Goal: Find contact information: Find contact information

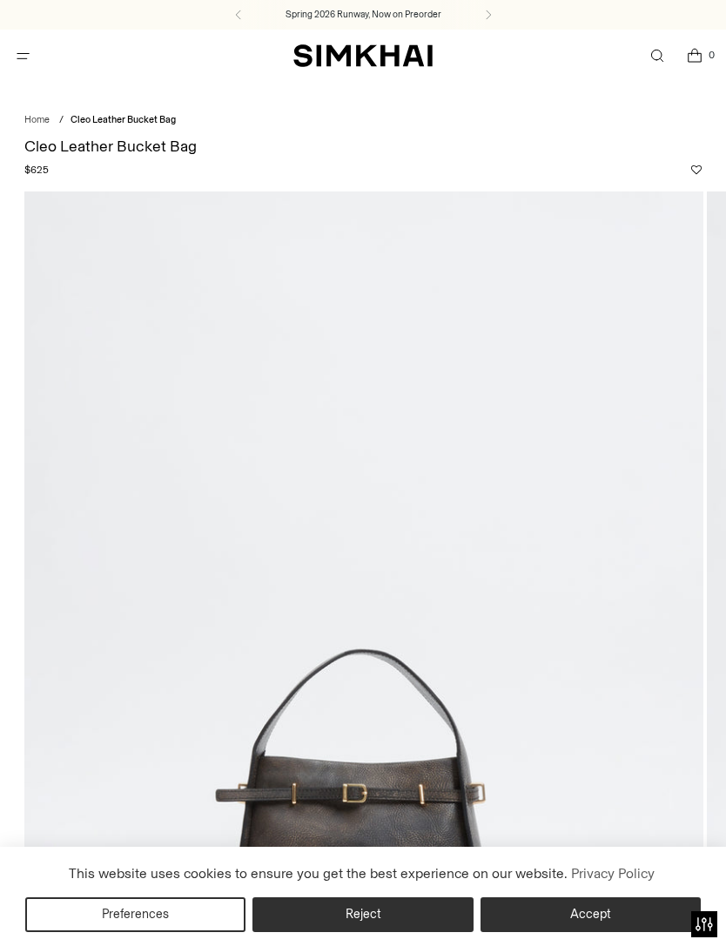
scroll to position [91, 0]
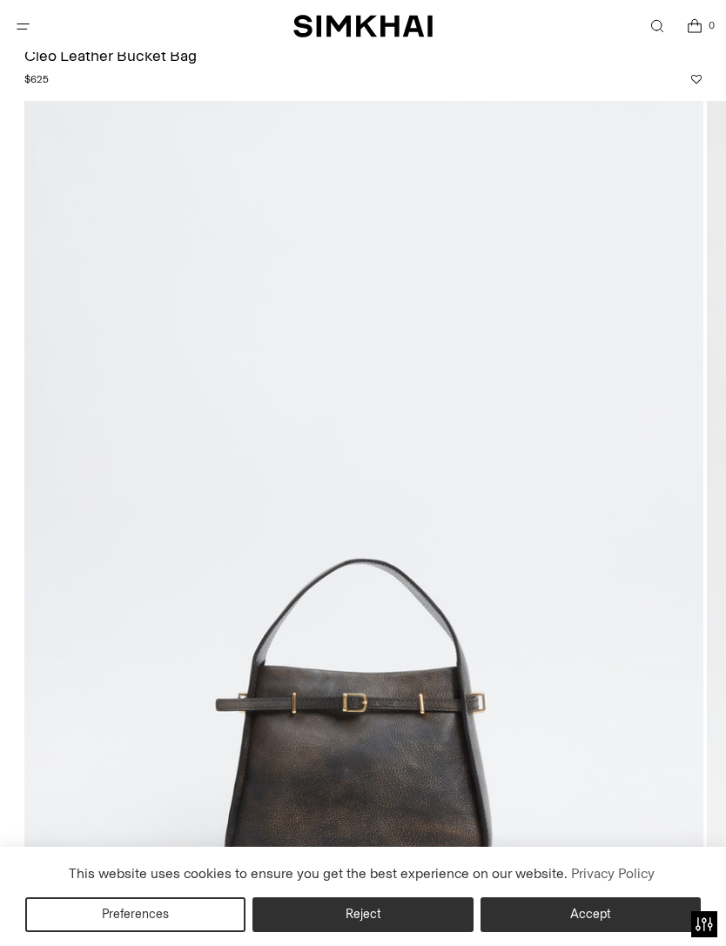
click at [438, 832] on img at bounding box center [363, 610] width 679 height 1018
click at [525, 822] on img at bounding box center [363, 610] width 679 height 1018
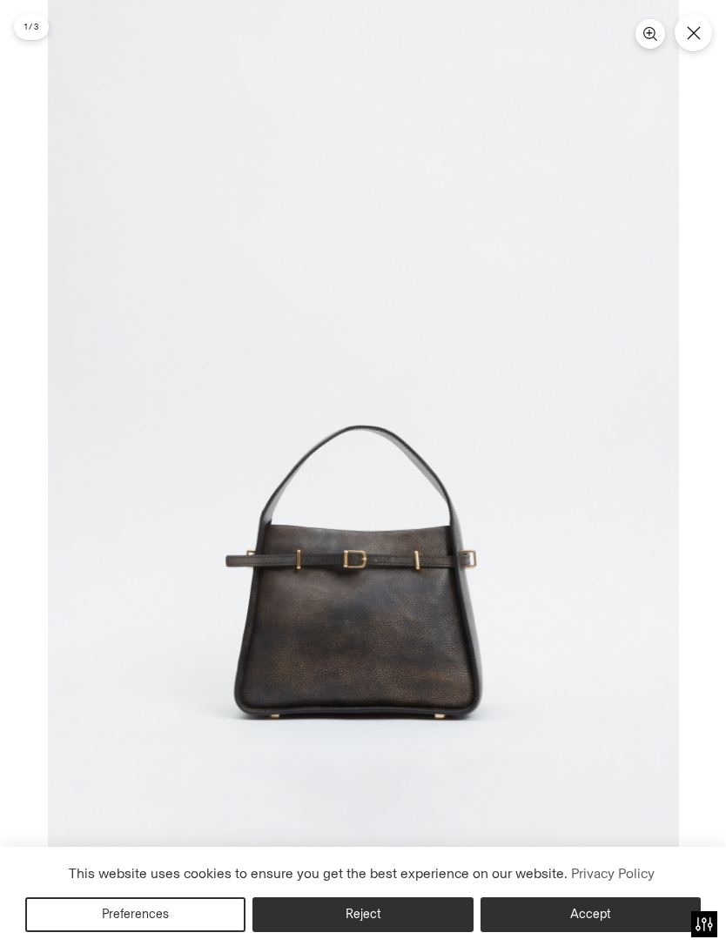
click at [541, 824] on img at bounding box center [363, 473] width 631 height 946
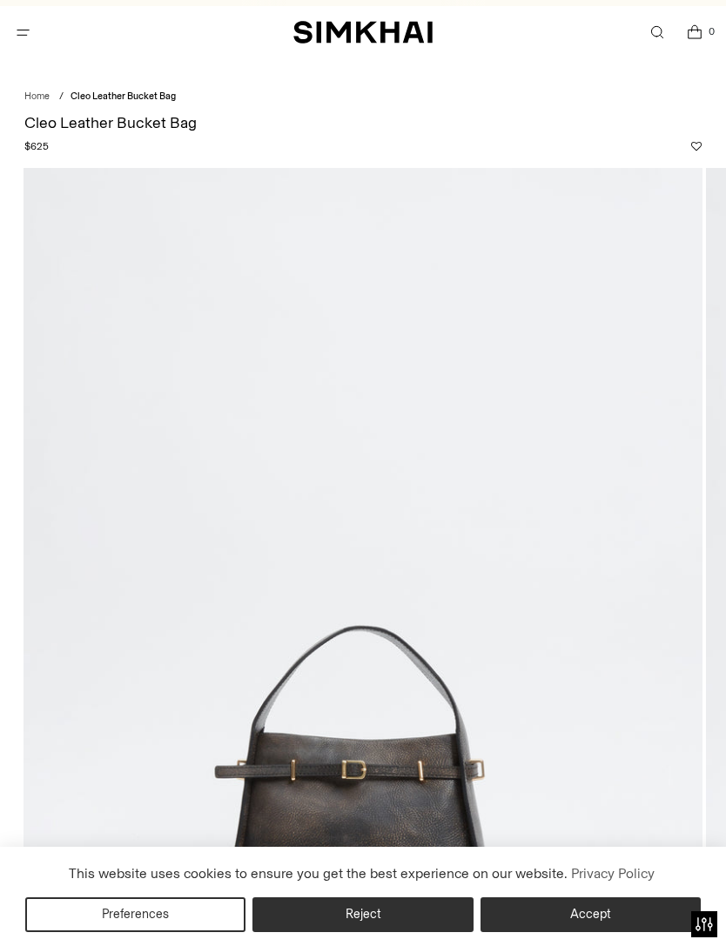
scroll to position [0, 0]
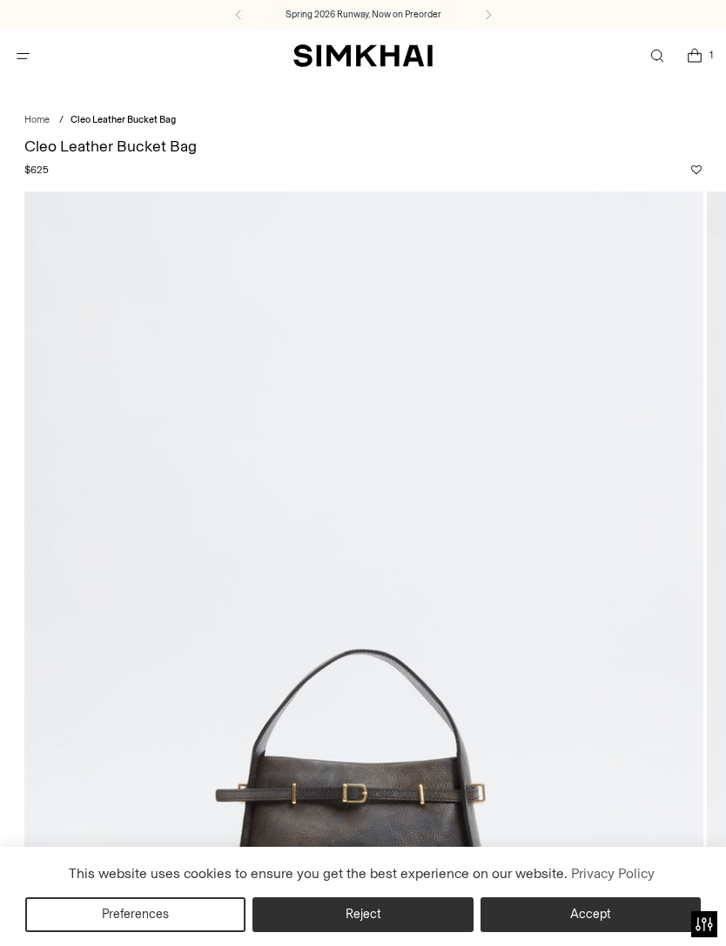
click at [534, 924] on button "Accept" at bounding box center [591, 914] width 220 height 35
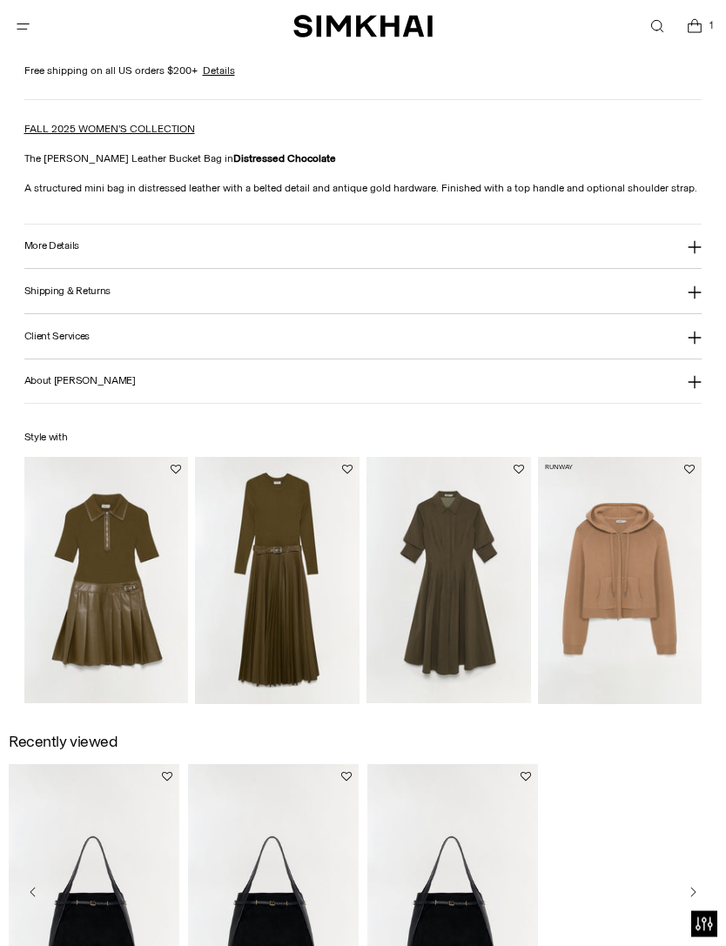
scroll to position [1435, 0]
click at [699, 245] on icon at bounding box center [695, 247] width 14 height 14
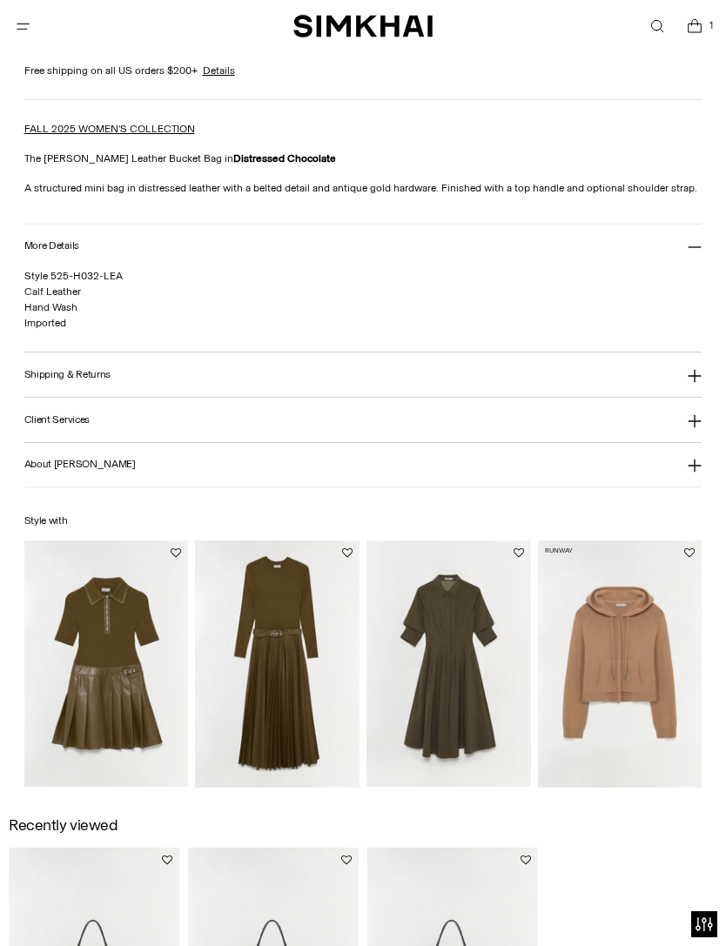
click at [698, 380] on icon at bounding box center [695, 376] width 14 height 14
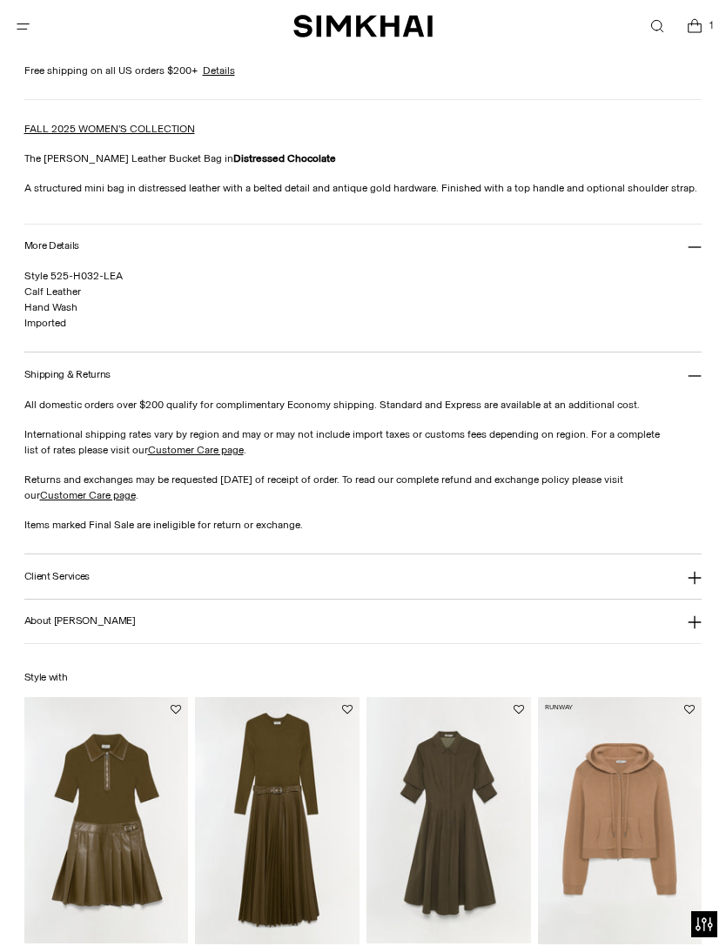
click at [696, 580] on icon at bounding box center [695, 577] width 13 height 13
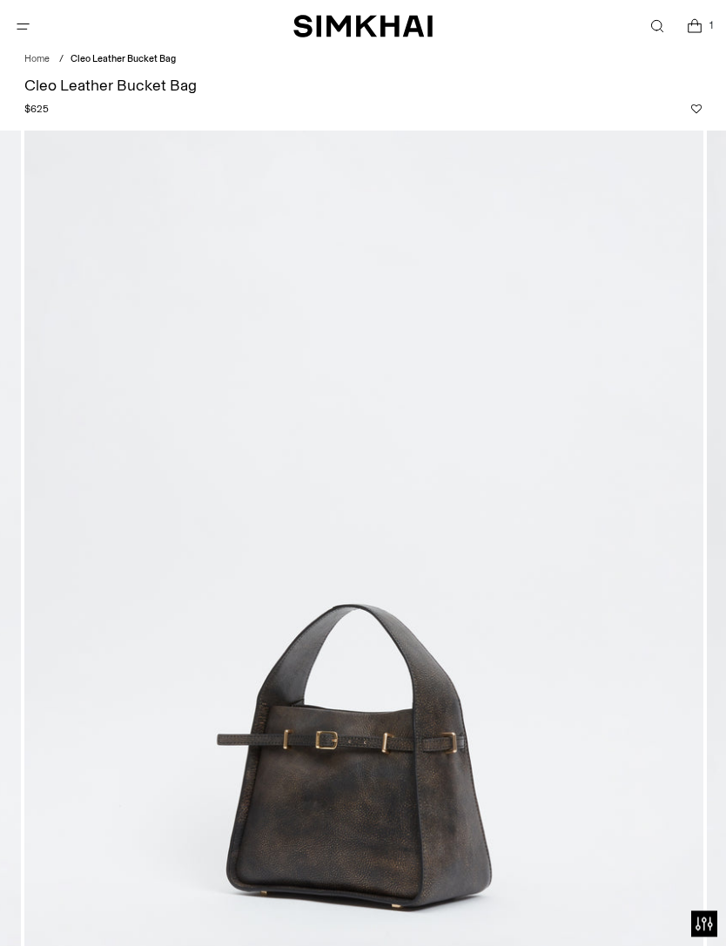
scroll to position [0, 0]
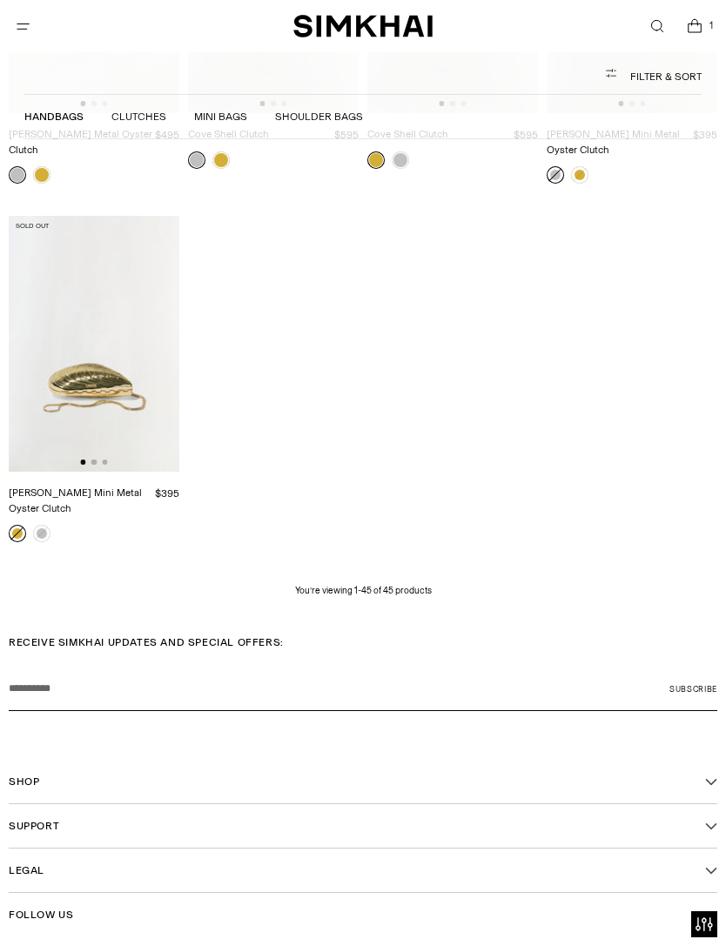
scroll to position [3925, 0]
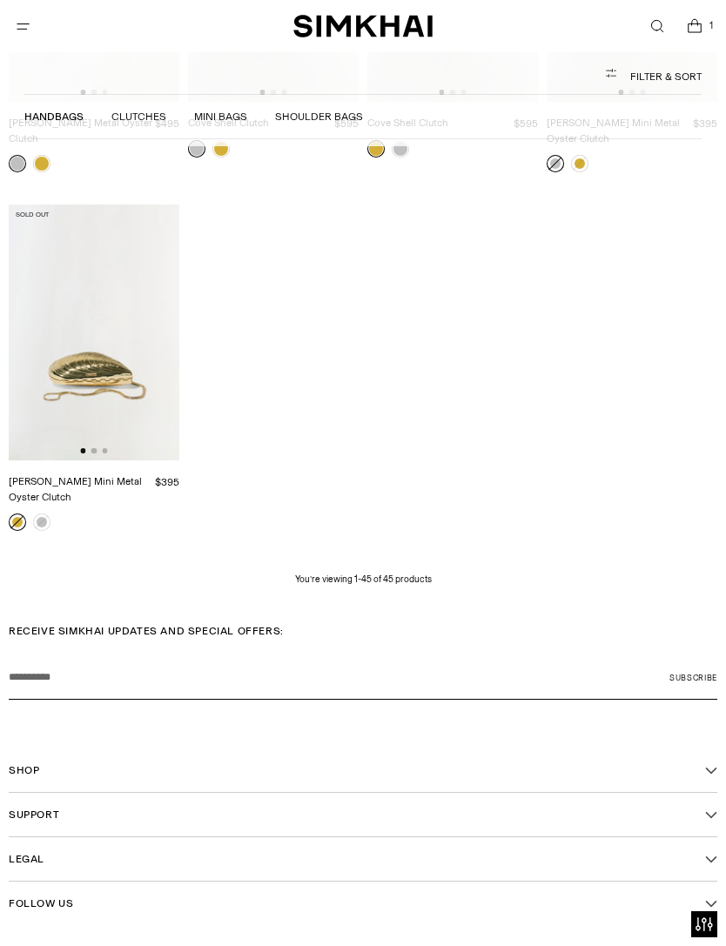
click at [716, 764] on icon "Open Shop footer navigation" at bounding box center [711, 770] width 12 height 12
click at [716, 868] on icon "Open Support footer navigation" at bounding box center [711, 874] width 12 height 12
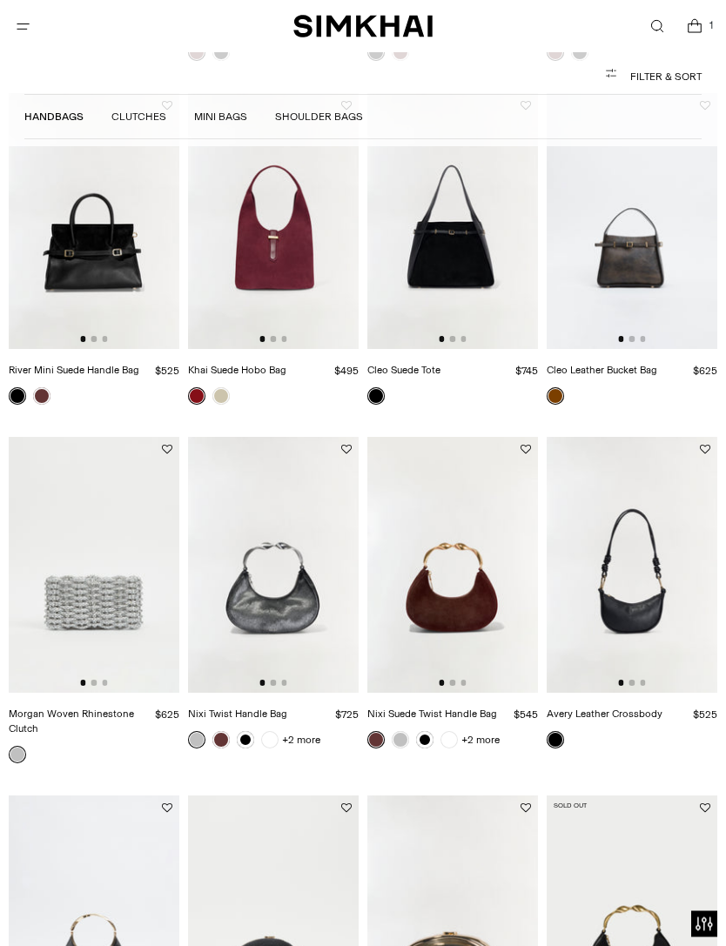
scroll to position [509, 0]
click at [664, 281] on img at bounding box center [632, 221] width 171 height 256
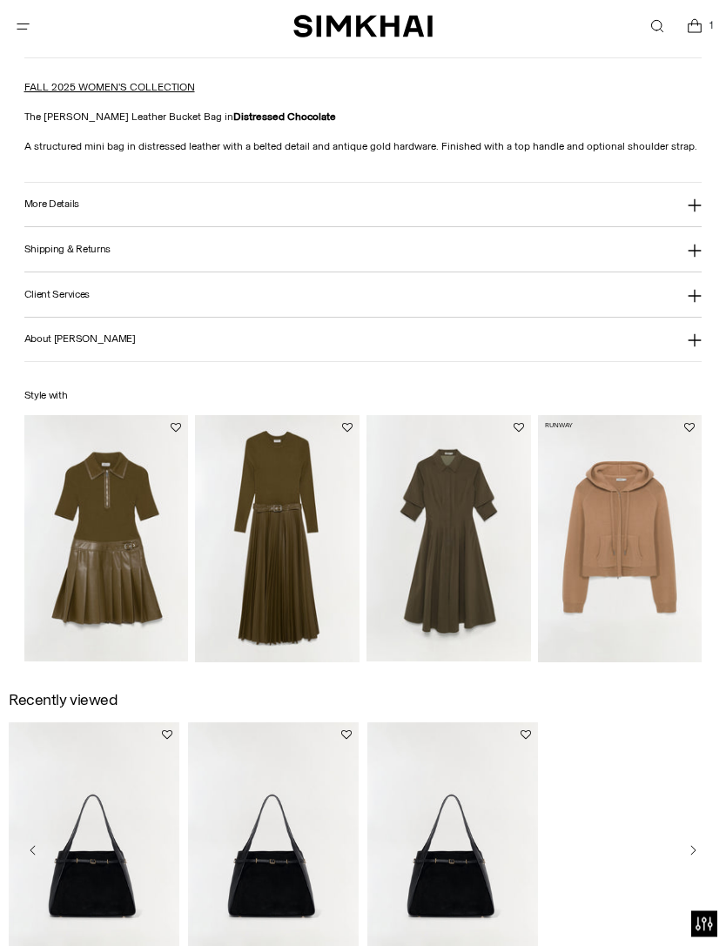
scroll to position [1476, 0]
click at [699, 300] on icon at bounding box center [695, 296] width 14 height 14
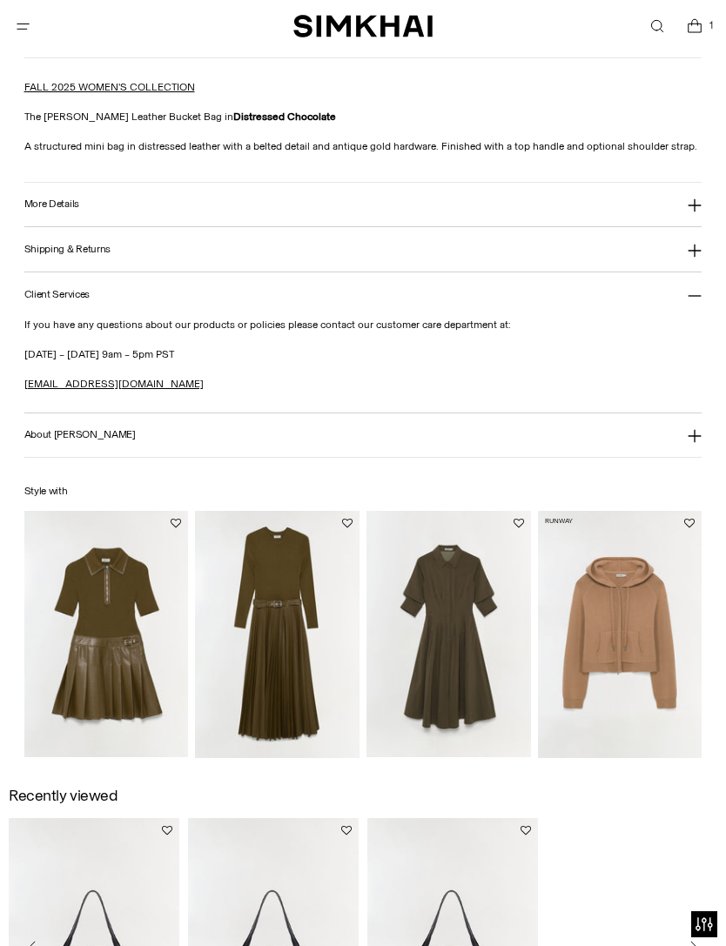
click at [118, 386] on link "[EMAIL_ADDRESS][DOMAIN_NAME]" at bounding box center [113, 384] width 179 height 12
